Goal: Task Accomplishment & Management: Complete application form

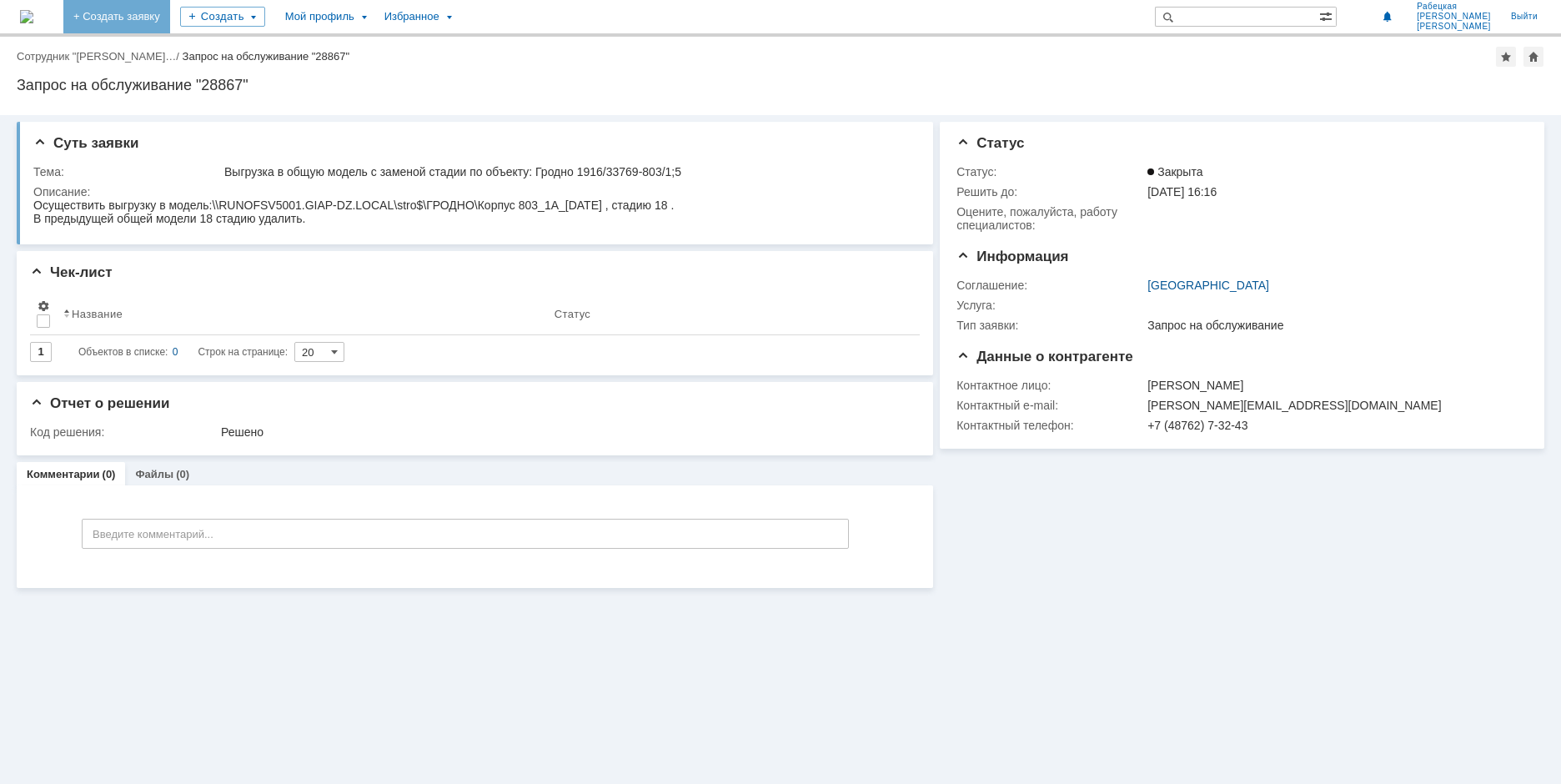
click at [171, 14] on link "+ Создать заявку" at bounding box center [117, 17] width 106 height 34
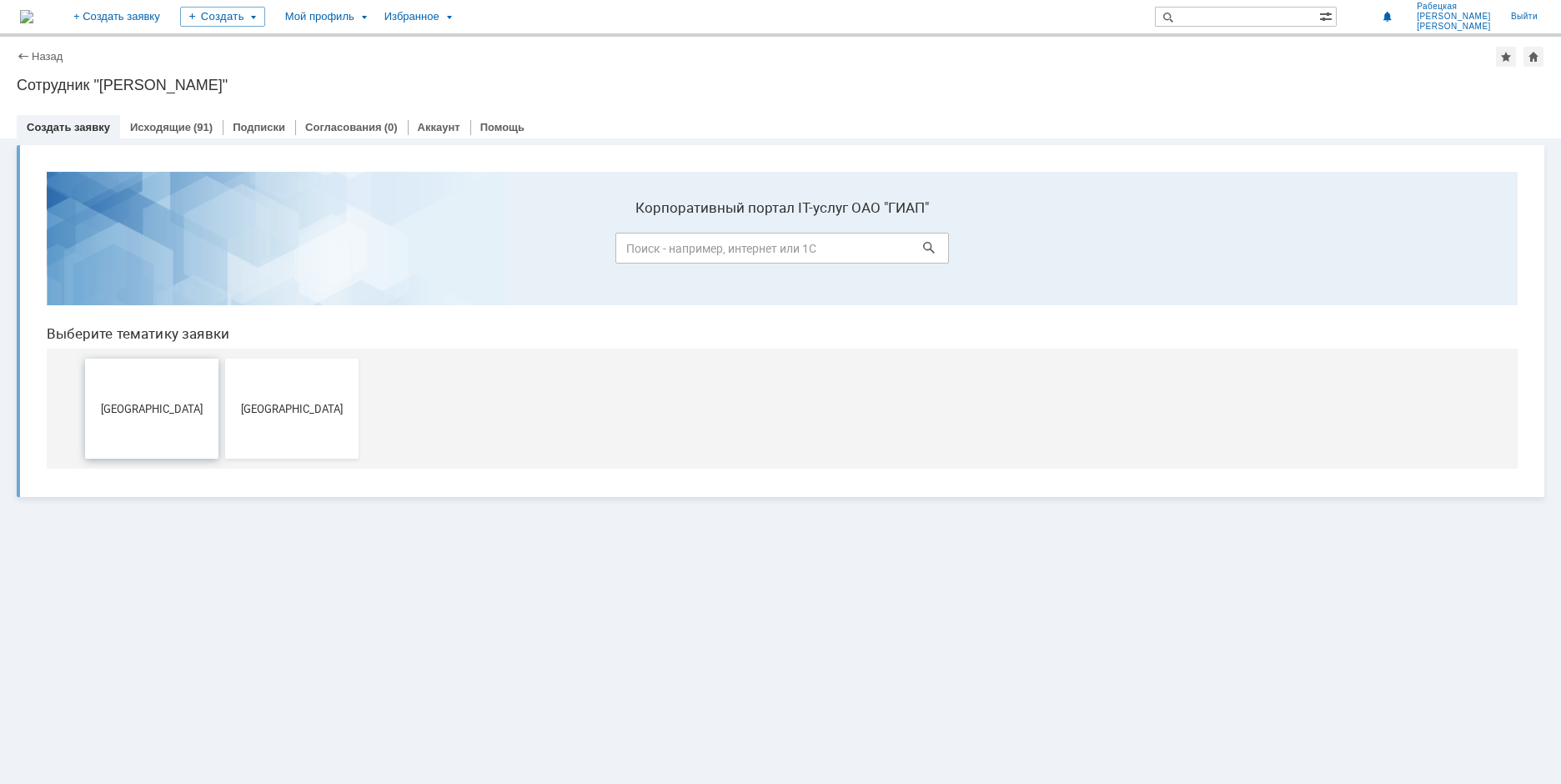
click at [157, 405] on span "[GEOGRAPHIC_DATA]" at bounding box center [152, 408] width 123 height 13
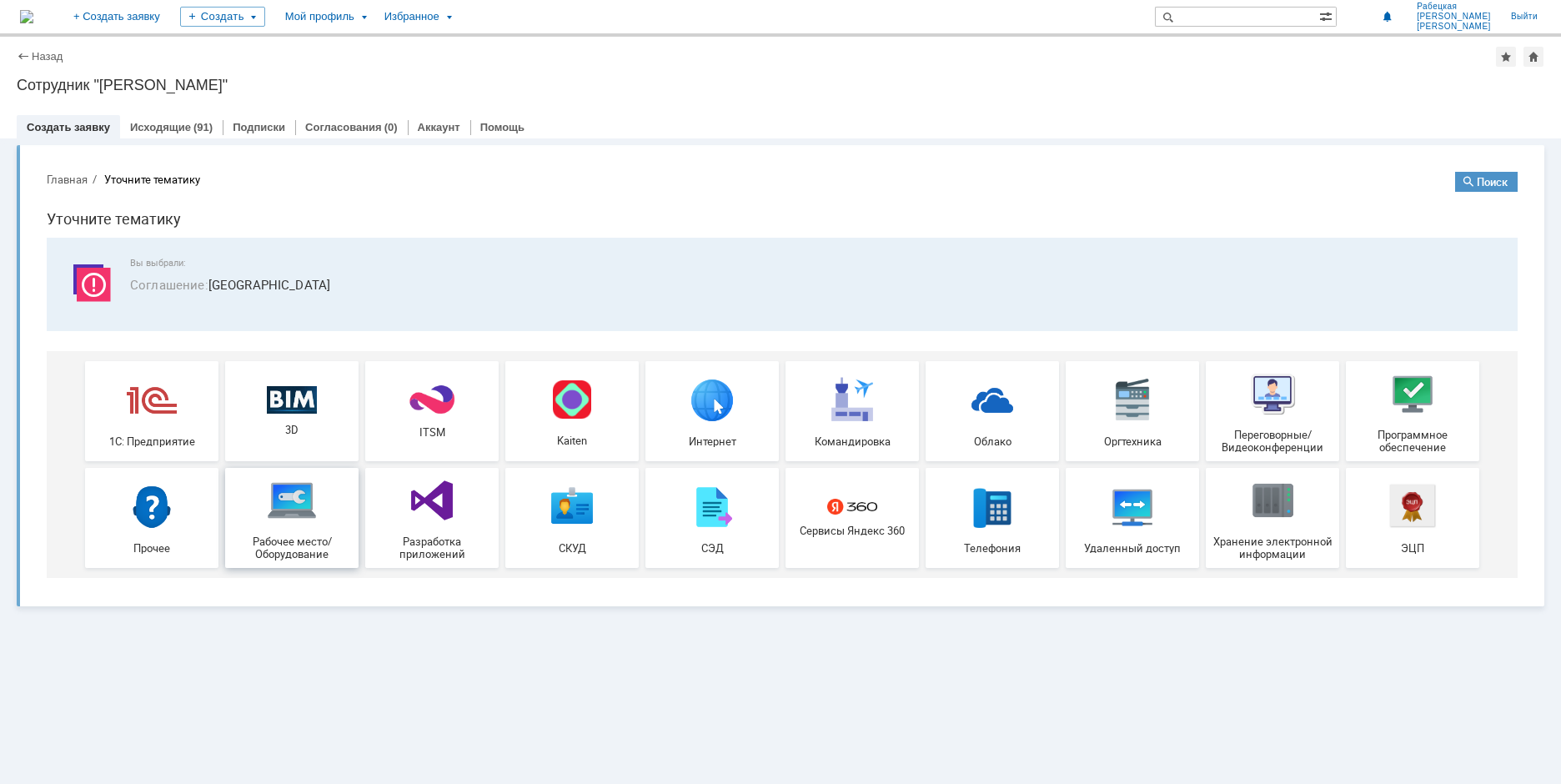
click at [309, 522] on img at bounding box center [291, 500] width 50 height 50
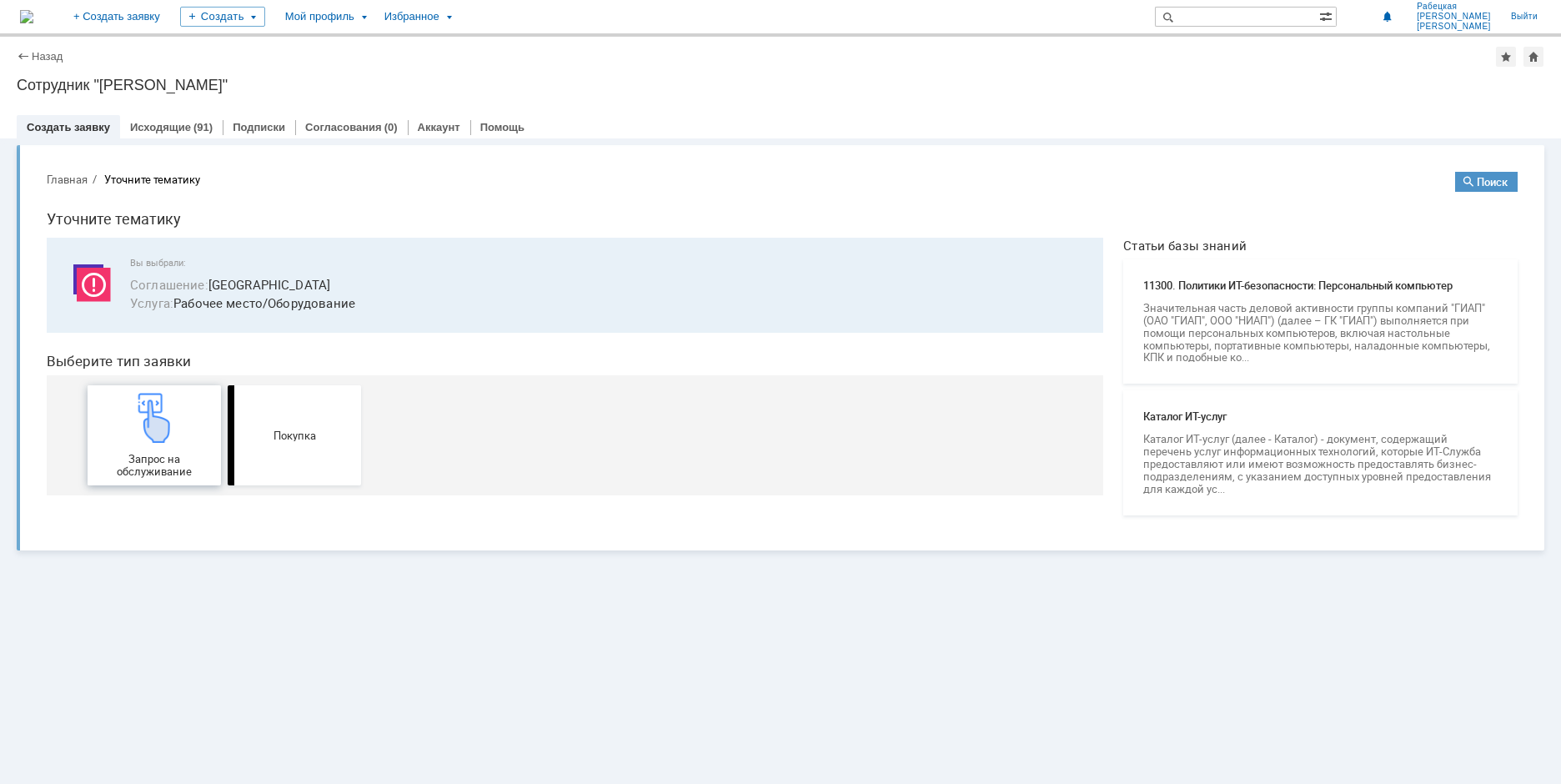
click at [168, 433] on img at bounding box center [154, 417] width 50 height 50
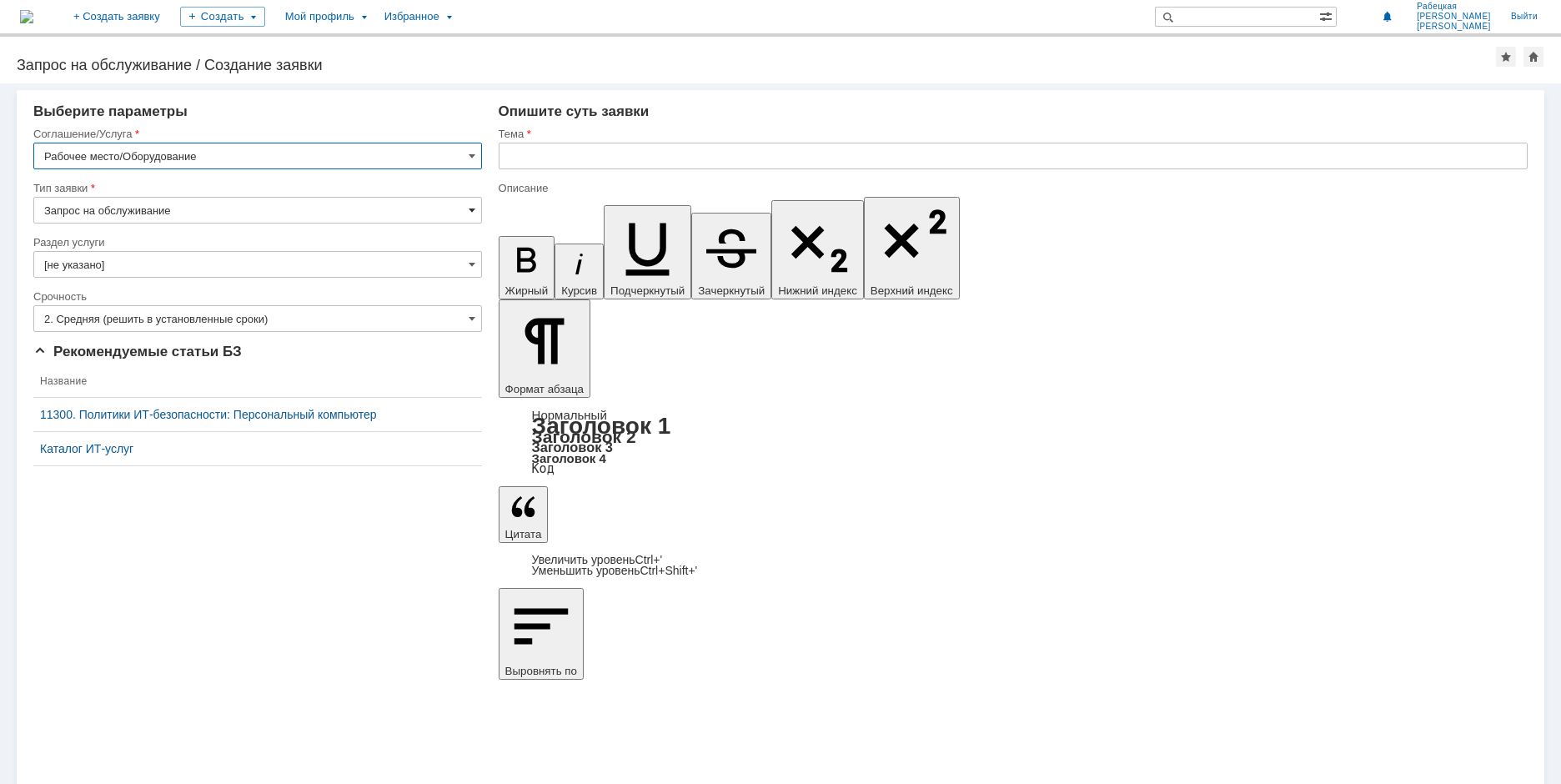
click at [469, 212] on span at bounding box center [472, 210] width 7 height 14
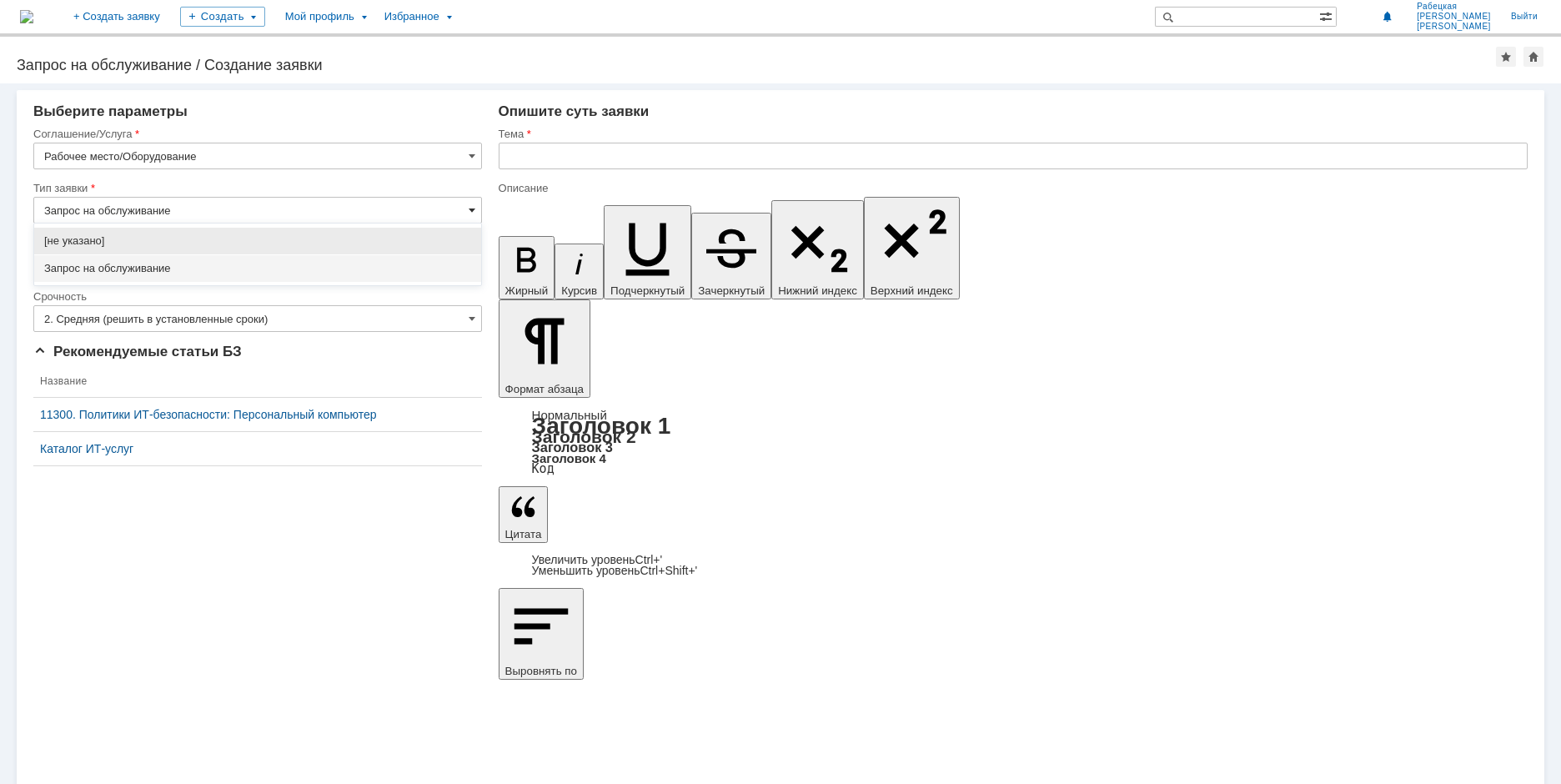
click at [469, 212] on span at bounding box center [472, 210] width 7 height 14
click at [470, 214] on span at bounding box center [472, 210] width 7 height 14
click at [566, 163] on input "text" at bounding box center [1013, 156] width 1029 height 27
type input "Запрос на обслуживание"
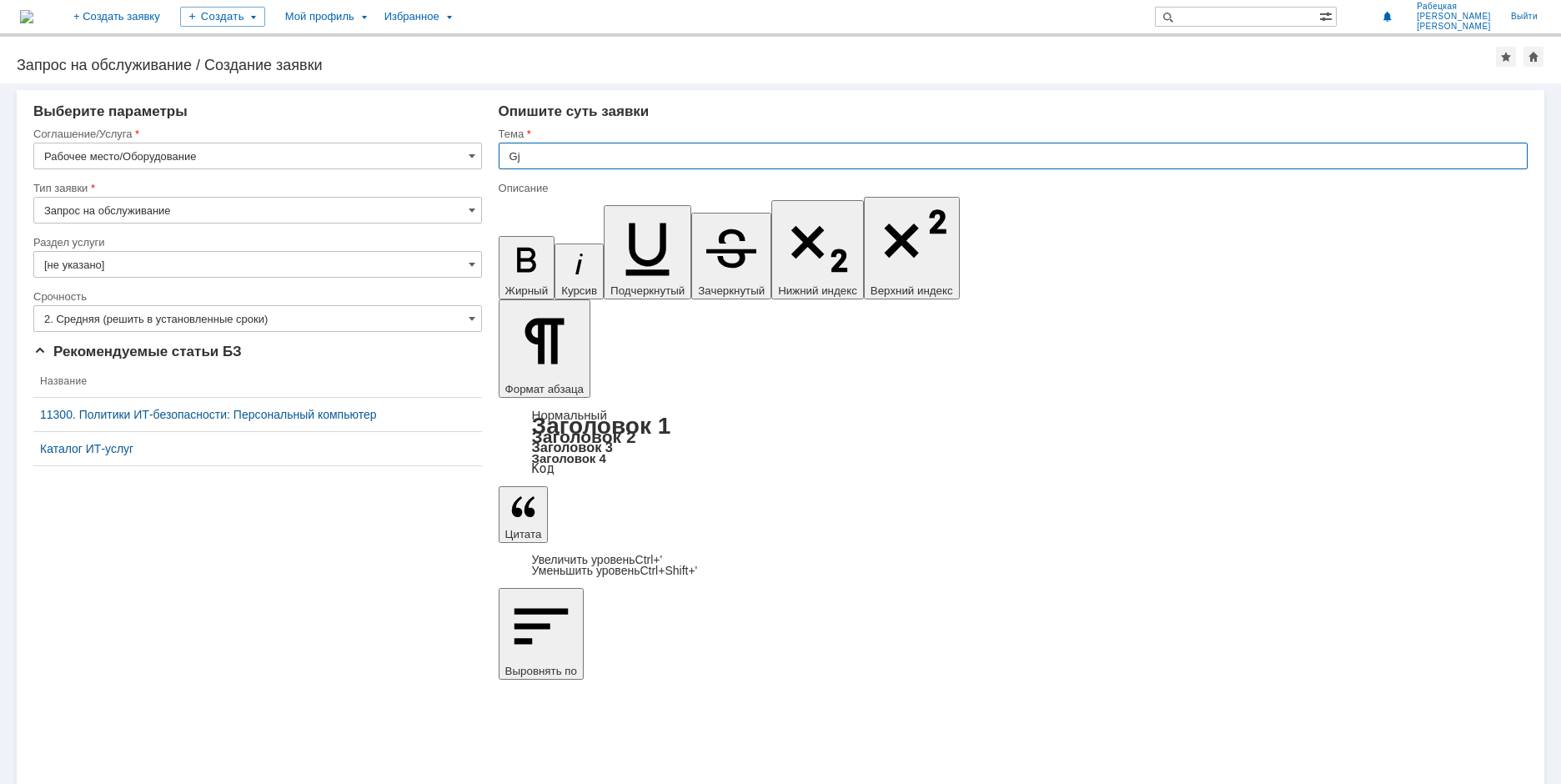
type input "G"
type input "I"
type input "Шум в системном блоке ПК"
click at [470, 209] on span at bounding box center [472, 210] width 7 height 14
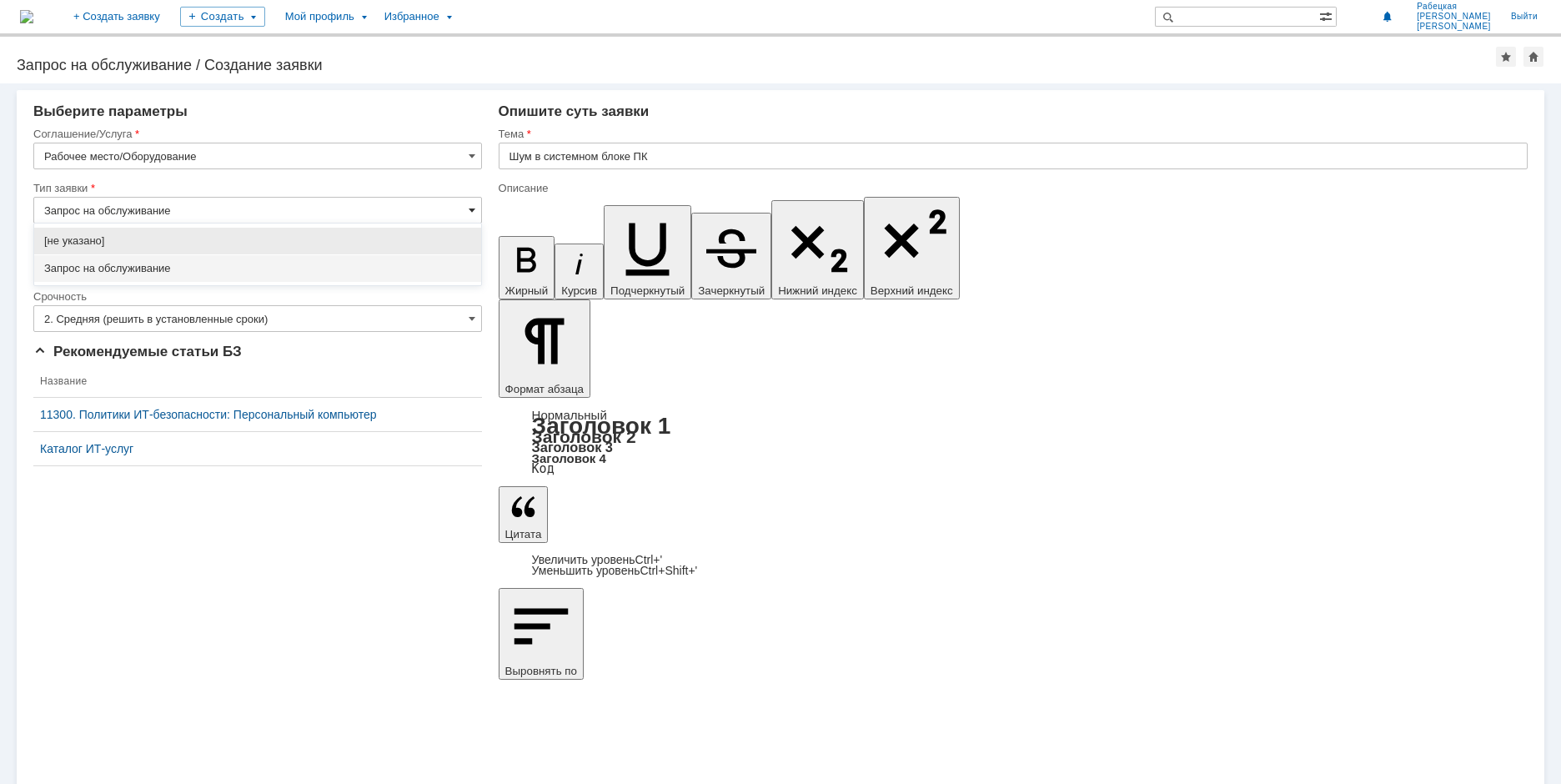
click at [470, 209] on span at bounding box center [472, 210] width 7 height 14
click at [427, 214] on input "Запрос на обслуживание" at bounding box center [257, 210] width 448 height 27
type input "Запрос на обслуживание"
